Goal: Information Seeking & Learning: Learn about a topic

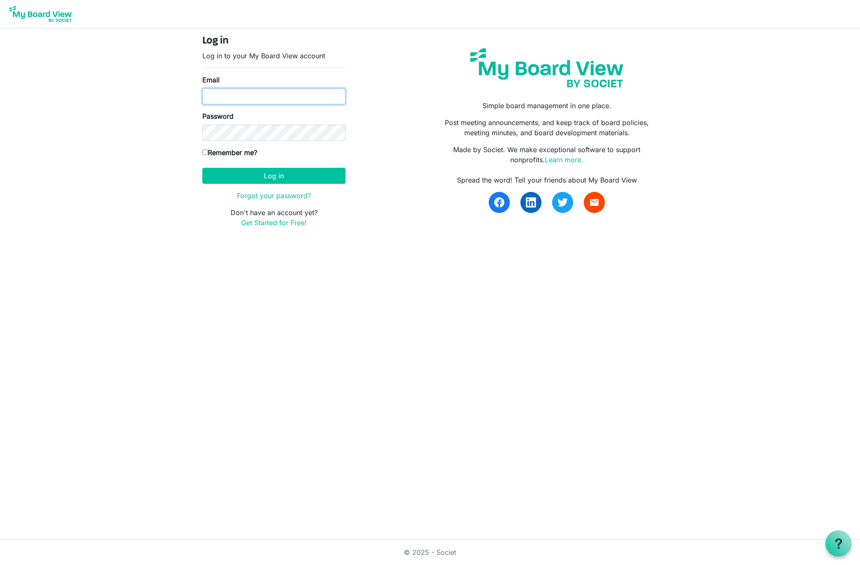
type input "[EMAIL_ADDRESS][DOMAIN_NAME]"
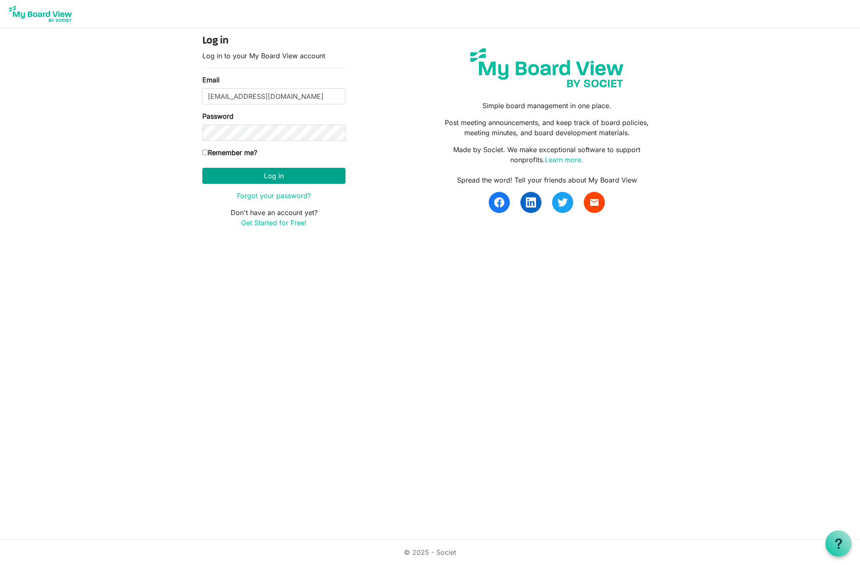
click at [272, 175] on button "Log in" at bounding box center [273, 176] width 143 height 16
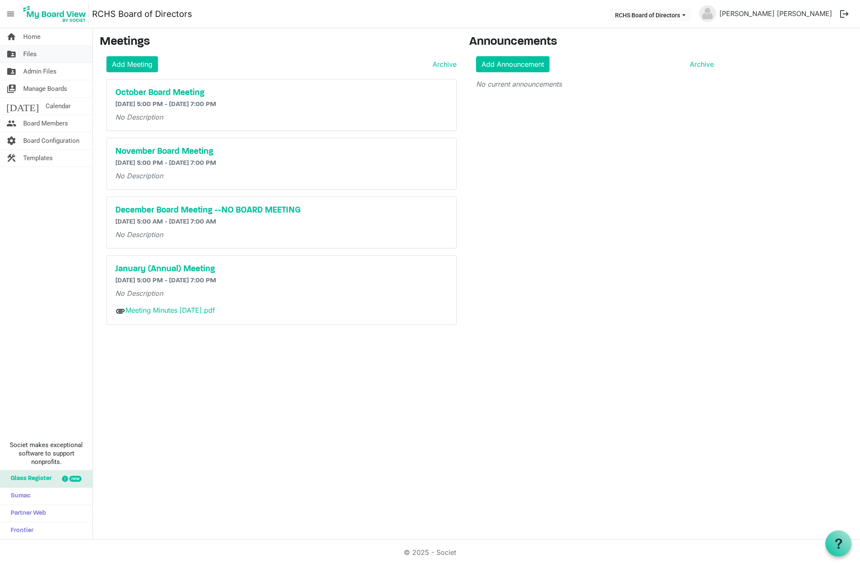
click at [32, 53] on span "Files" at bounding box center [30, 54] width 14 height 17
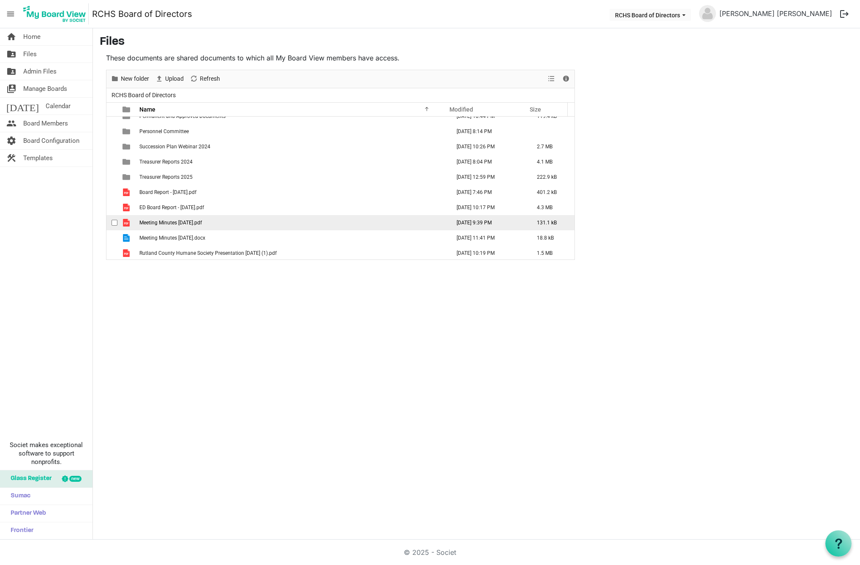
scroll to position [292, 0]
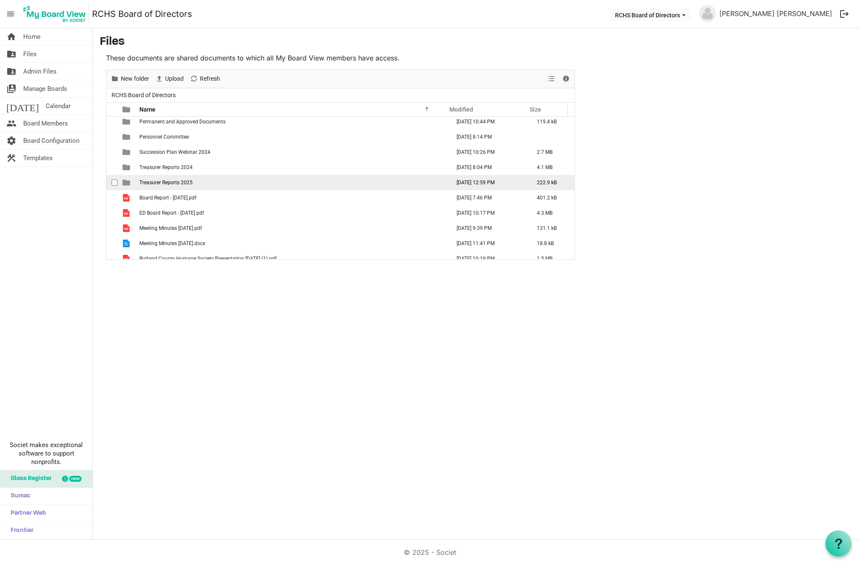
click at [158, 186] on td "Treasurer Reports 2025" at bounding box center [292, 182] width 311 height 15
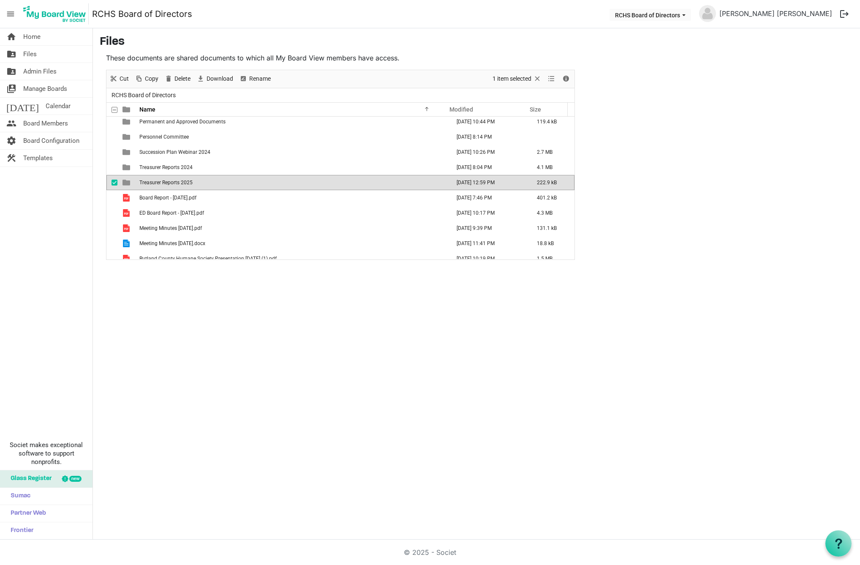
click at [156, 183] on span "Treasurer Reports 2025" at bounding box center [165, 183] width 53 height 6
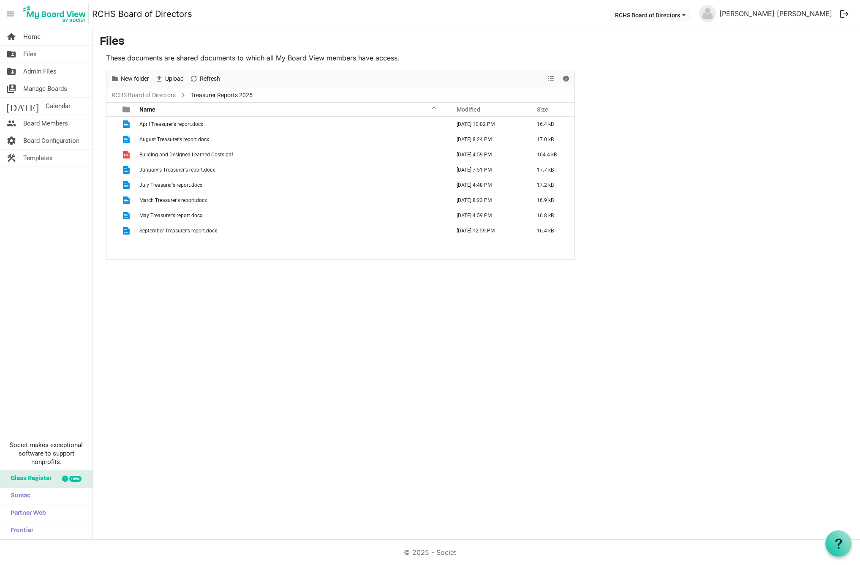
scroll to position [0, 0]
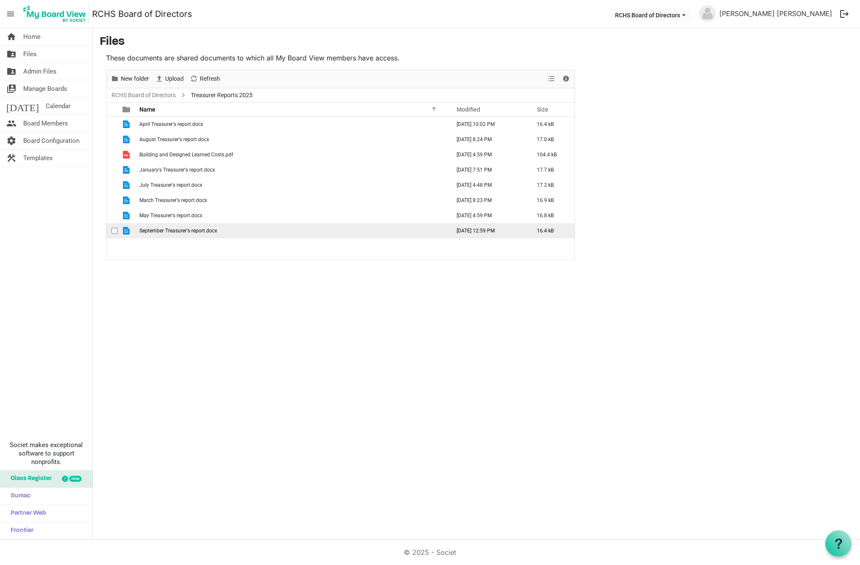
click at [173, 232] on span "September Treasurer's report.docx" at bounding box center [178, 231] width 78 height 6
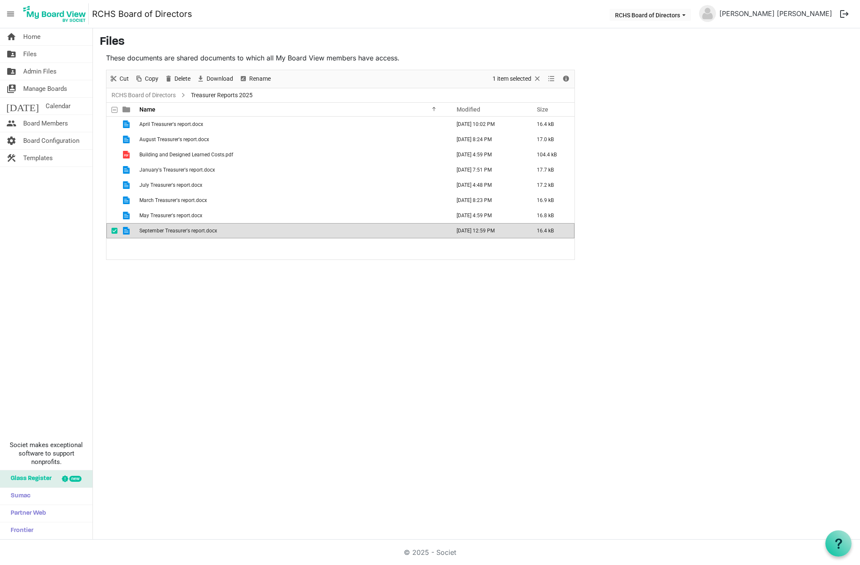
click at [173, 232] on span "September Treasurer's report.docx" at bounding box center [178, 231] width 78 height 6
click at [169, 95] on link "RCHS Board of Directors" at bounding box center [144, 95] width 68 height 11
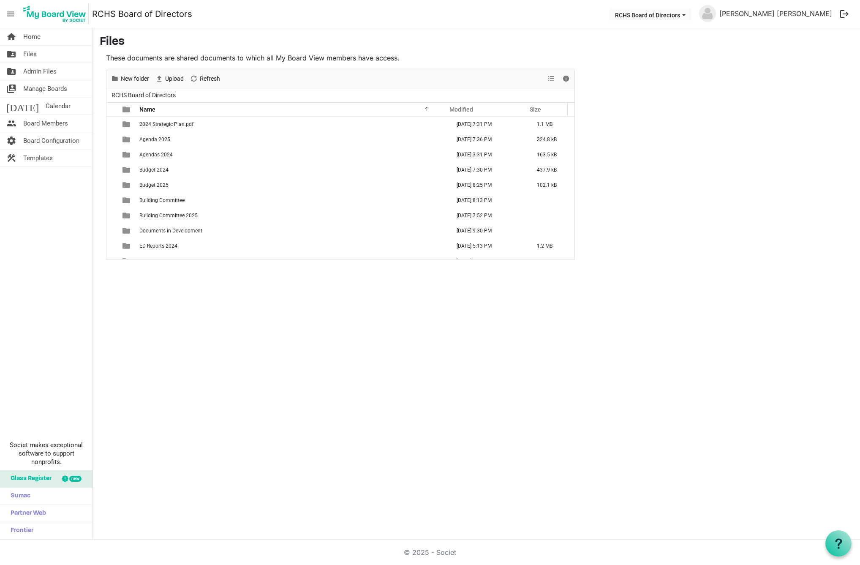
scroll to position [299, 0]
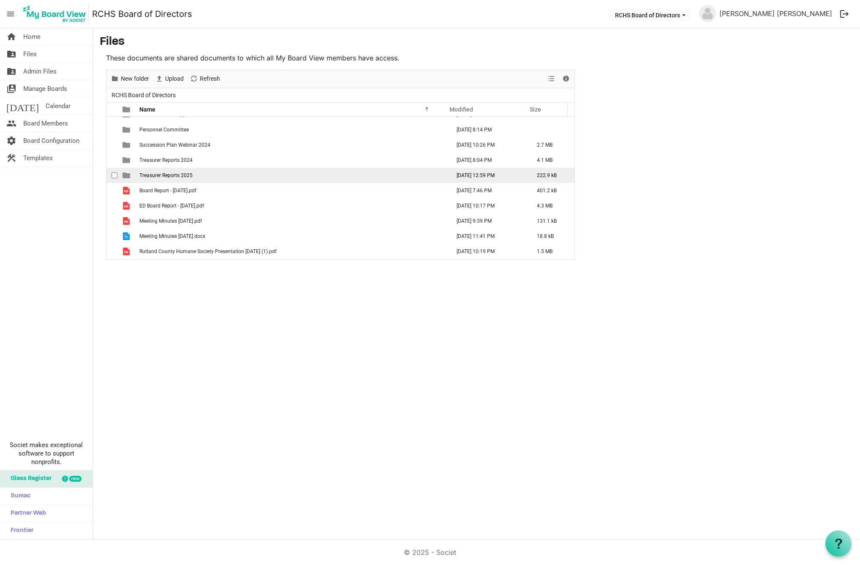
click at [159, 175] on span "Treasurer Reports 2025" at bounding box center [165, 175] width 53 height 6
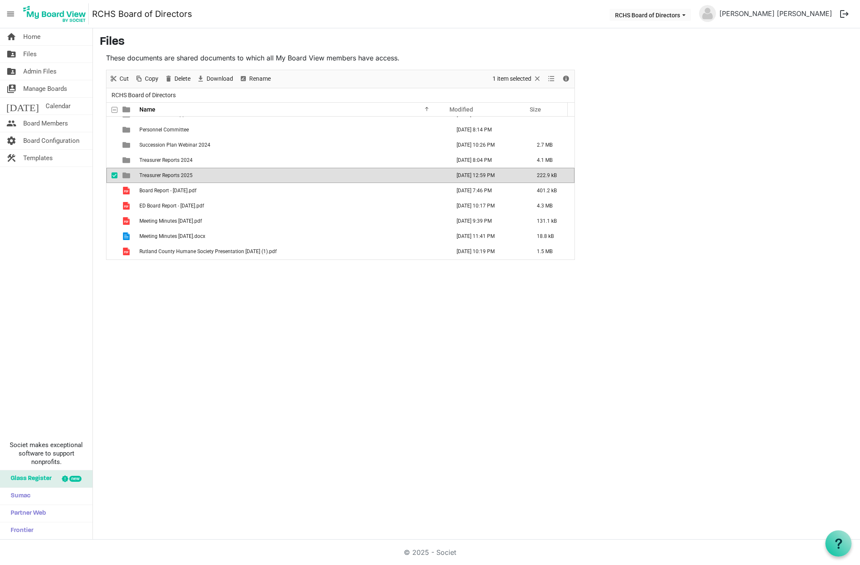
click at [159, 175] on span "Treasurer Reports 2025" at bounding box center [165, 175] width 53 height 6
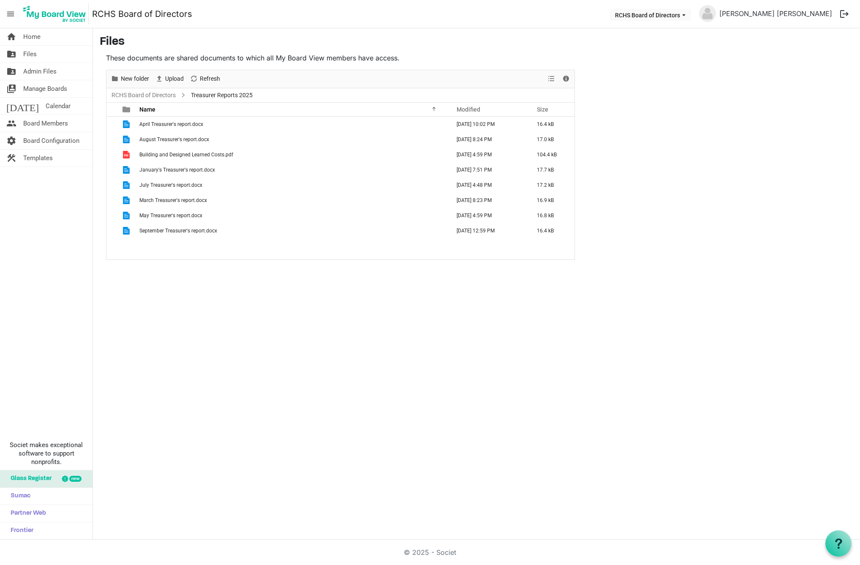
scroll to position [0, 0]
click at [146, 94] on link "RCHS Board of Directors" at bounding box center [144, 95] width 68 height 11
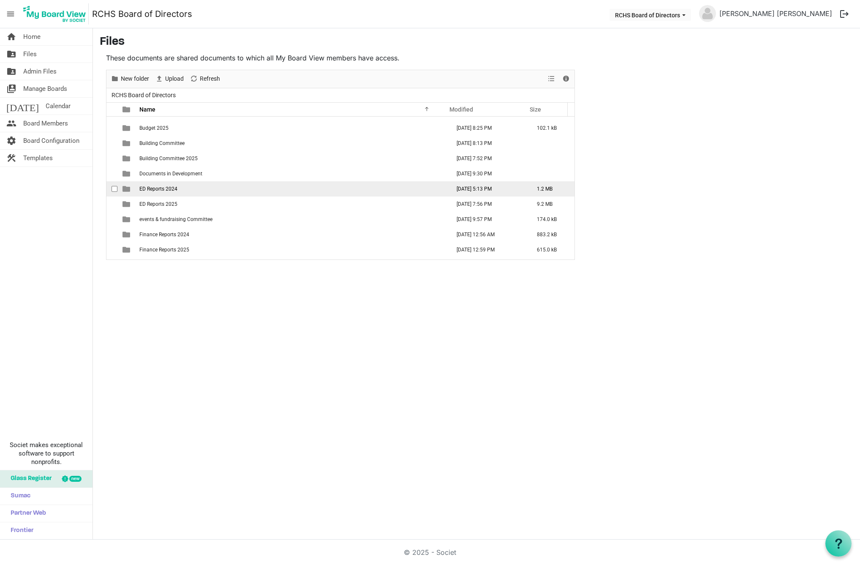
scroll to position [59, 0]
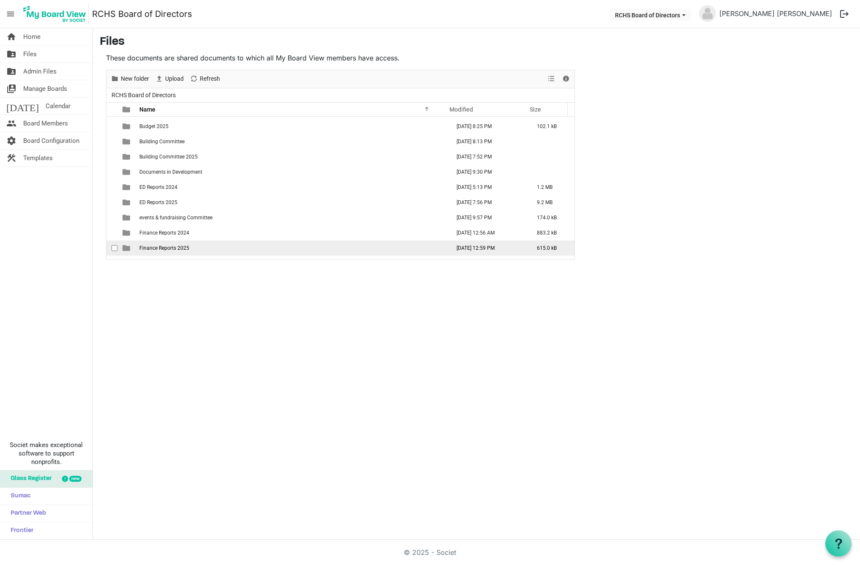
click at [158, 248] on span "Finance Reports 2025" at bounding box center [164, 248] width 50 height 6
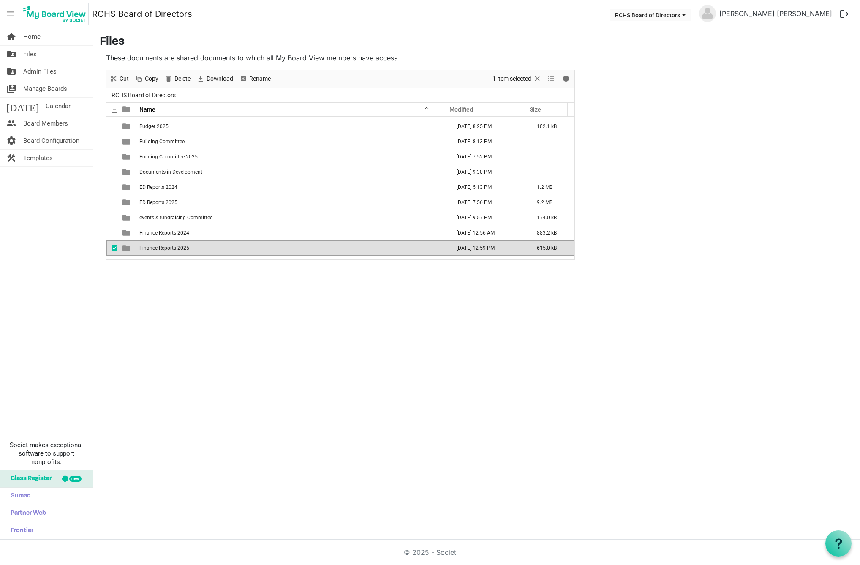
click at [158, 248] on span "Finance Reports 2025" at bounding box center [164, 248] width 50 height 6
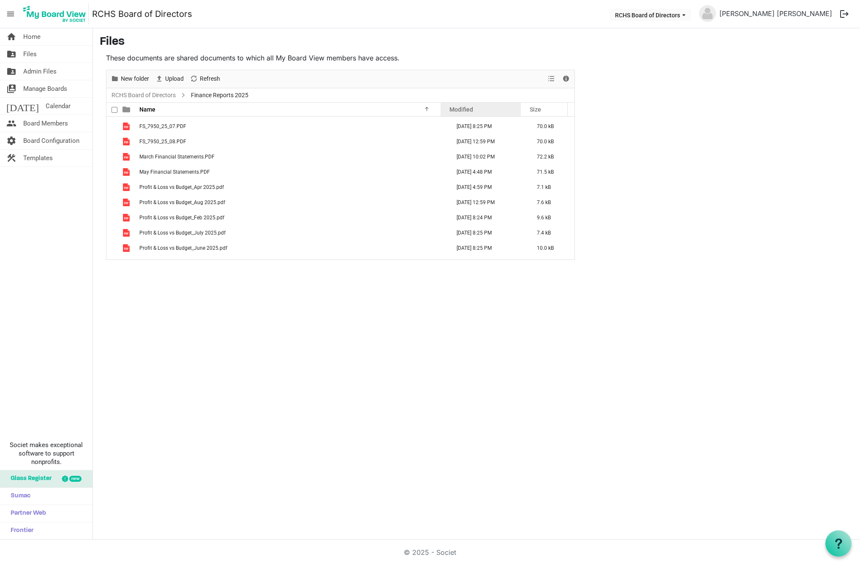
click at [479, 111] on div "Modified" at bounding box center [481, 109] width 68 height 12
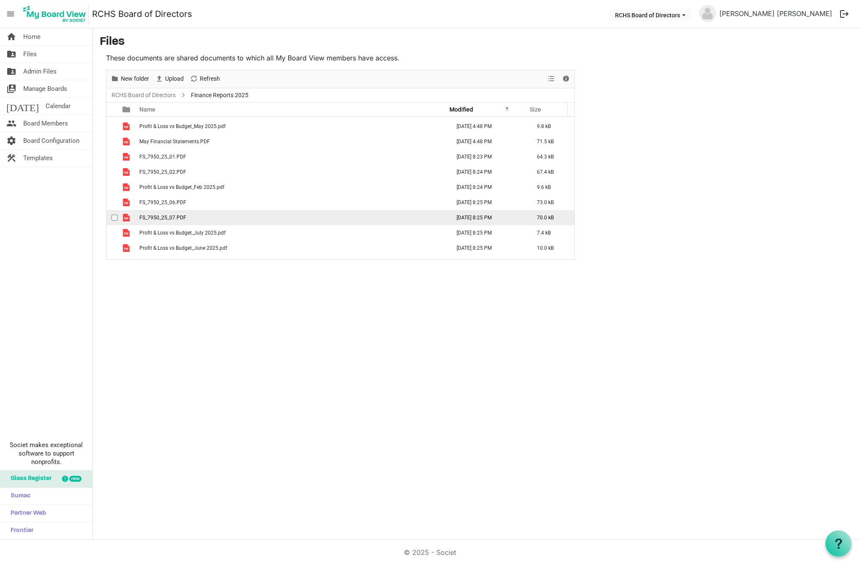
scroll to position [86, 0]
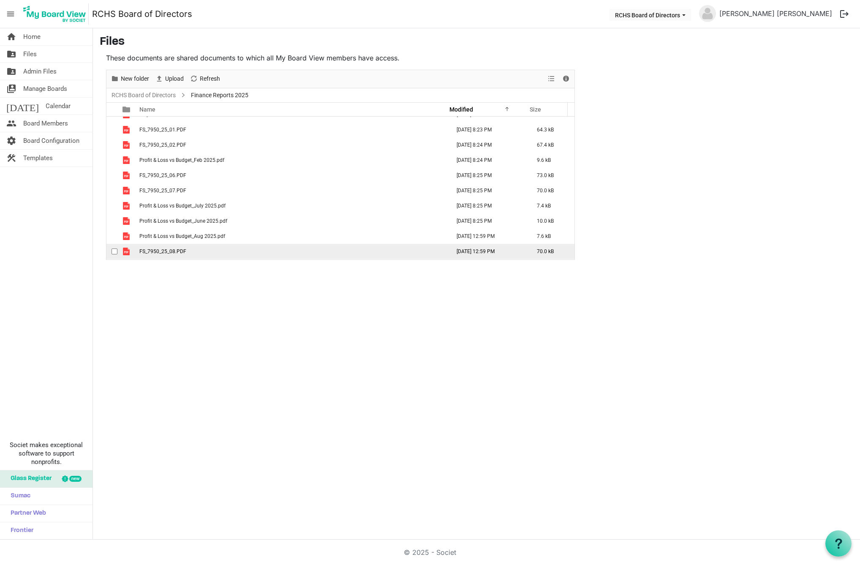
click at [163, 252] on span "FS_7950_25_08.PDF" at bounding box center [162, 251] width 47 height 6
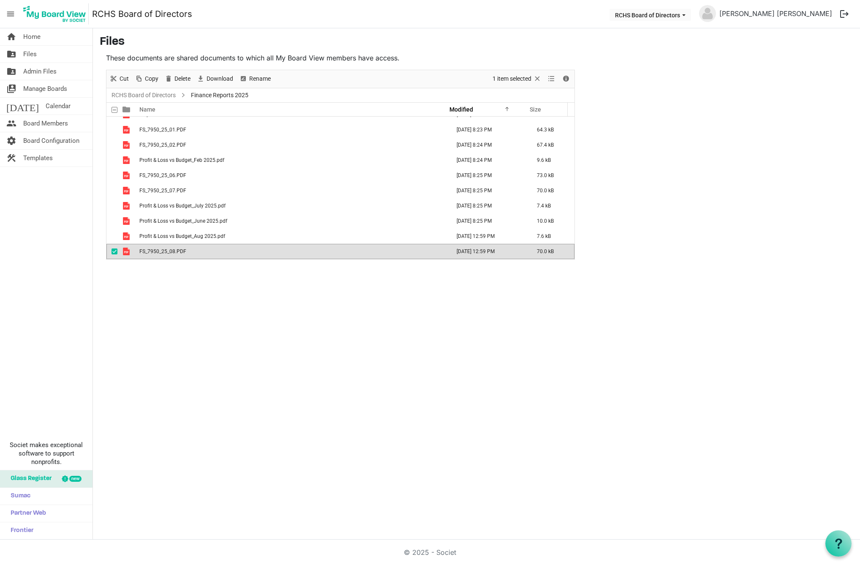
click at [163, 252] on span "FS_7950_25_08.PDF" at bounding box center [162, 251] width 47 height 6
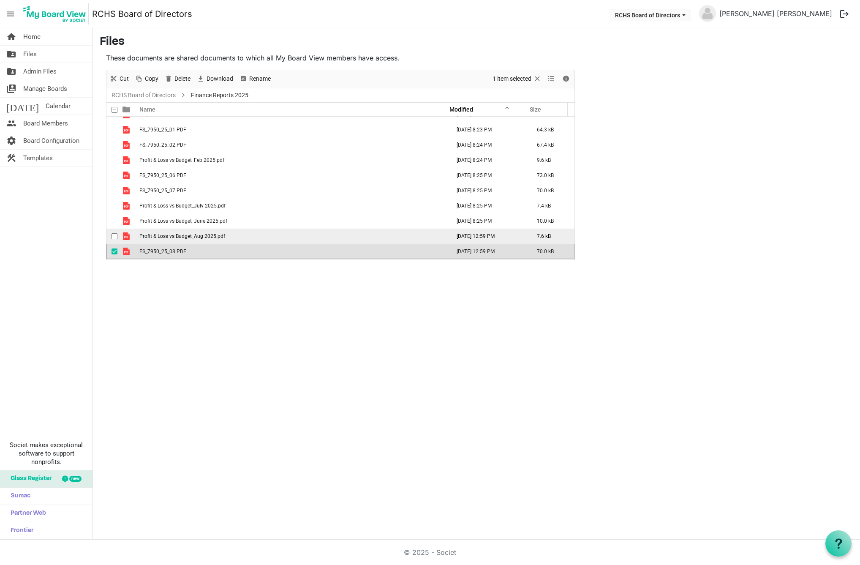
click at [172, 237] on span "Profit & Loss vs Budget_Aug 2025.pdf" at bounding box center [182, 236] width 86 height 6
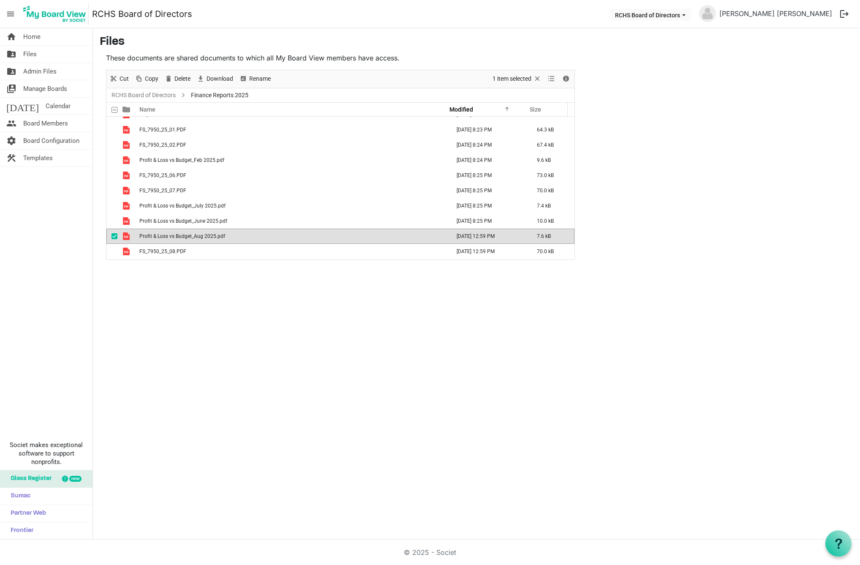
click at [172, 237] on span "Profit & Loss vs Budget_Aug 2025.pdf" at bounding box center [182, 236] width 86 height 6
click at [74, 17] on img at bounding box center [55, 13] width 68 height 21
